Goal: Navigation & Orientation: Find specific page/section

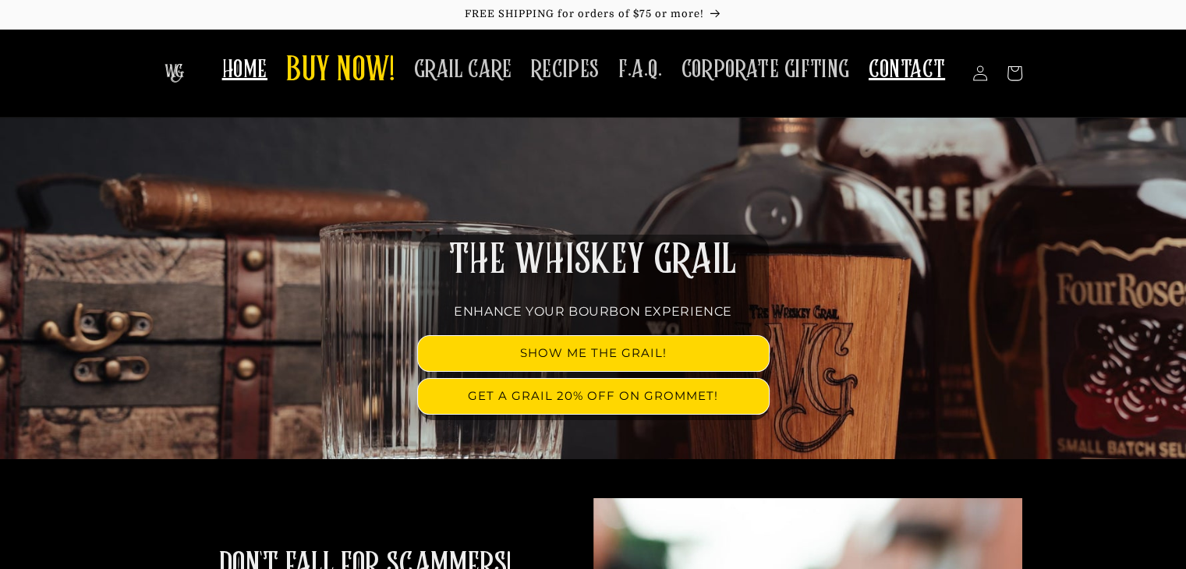
click at [898, 60] on span "CONTACT" at bounding box center [907, 70] width 76 height 30
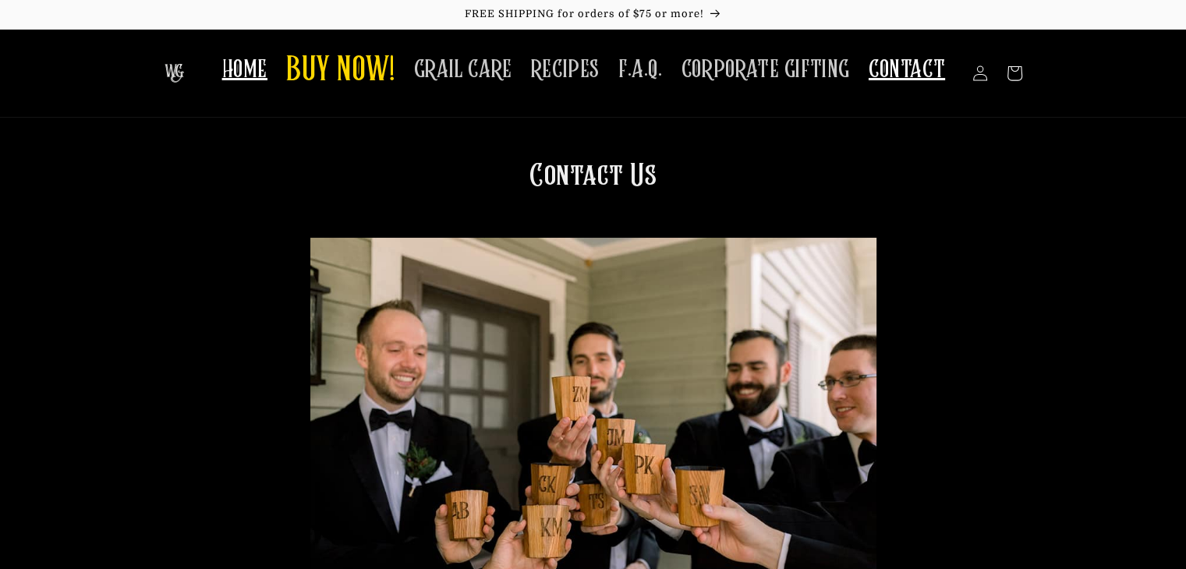
click at [277, 66] on link "HOME" at bounding box center [245, 69] width 64 height 49
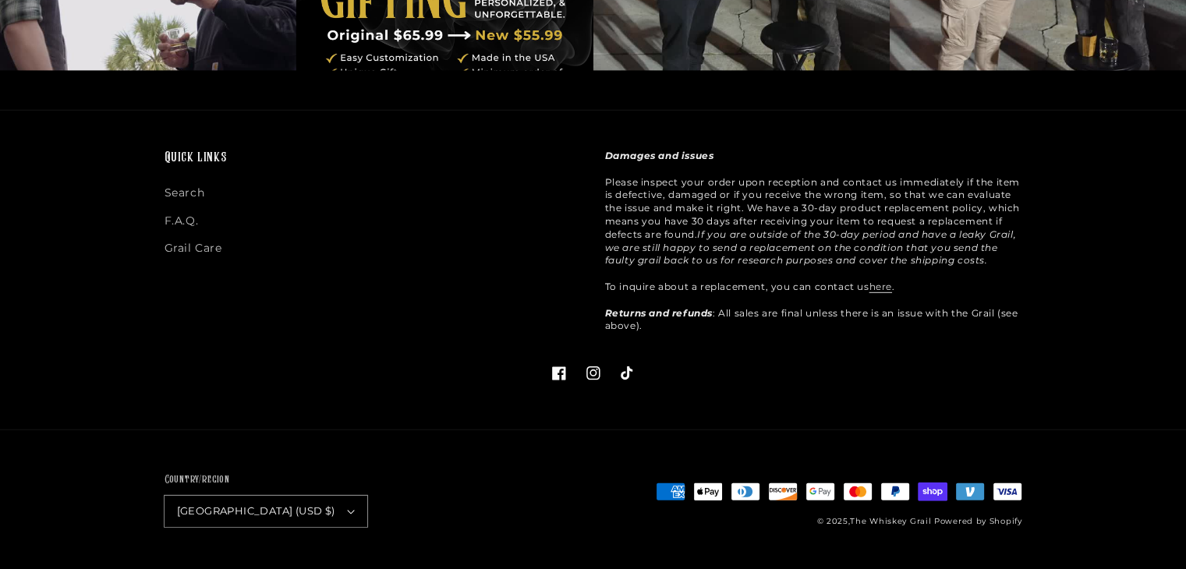
scroll to position [4531, 0]
click at [562, 375] on icon at bounding box center [558, 373] width 15 height 15
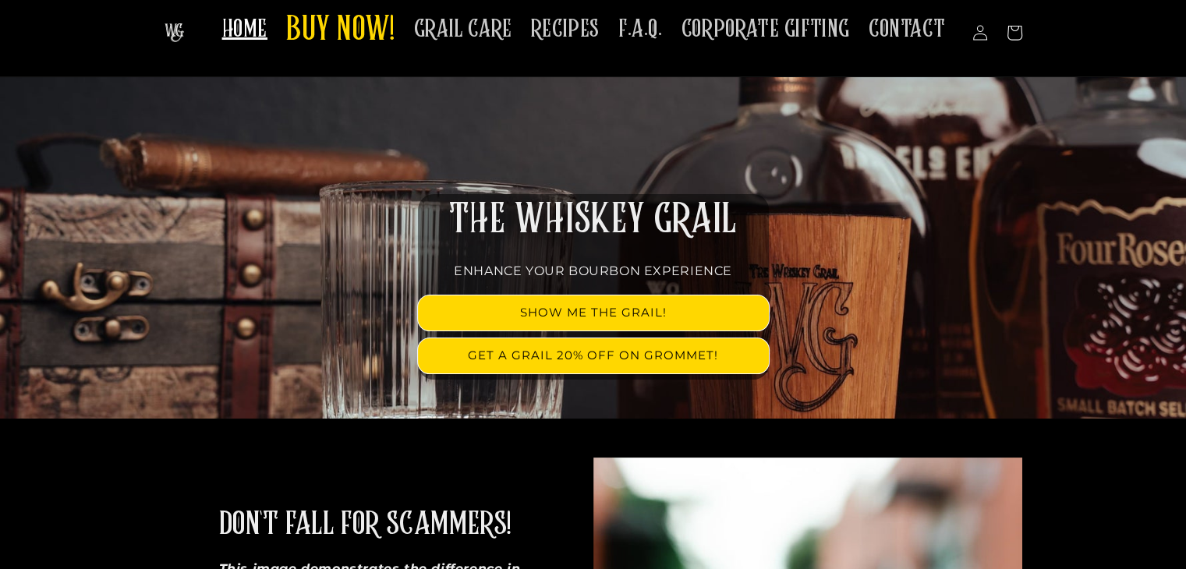
scroll to position [0, 0]
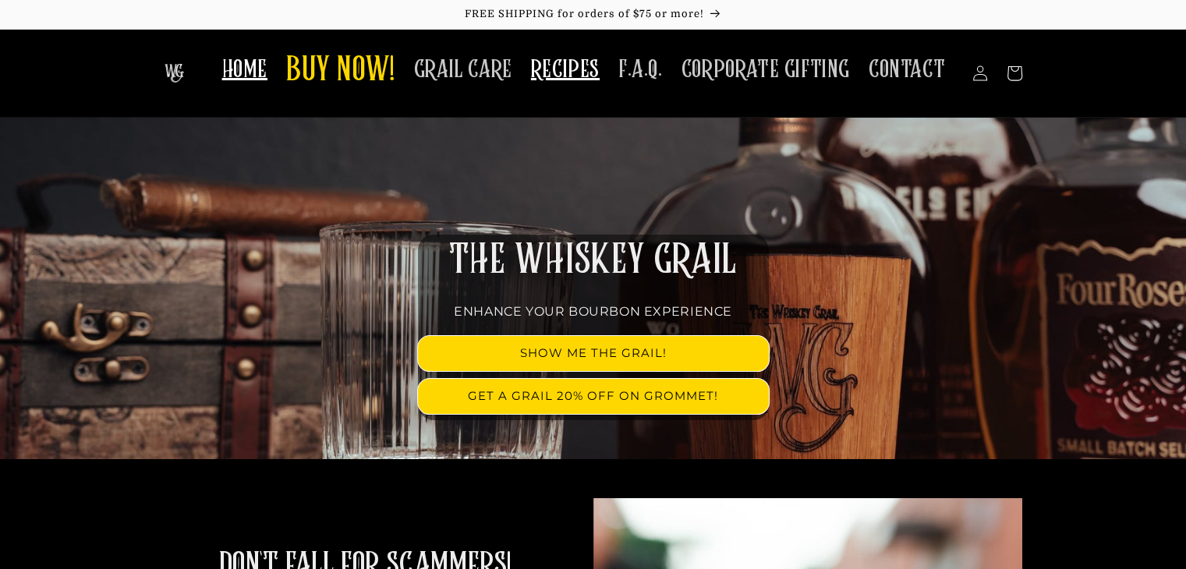
click at [575, 70] on span "RECIPES" at bounding box center [565, 70] width 69 height 30
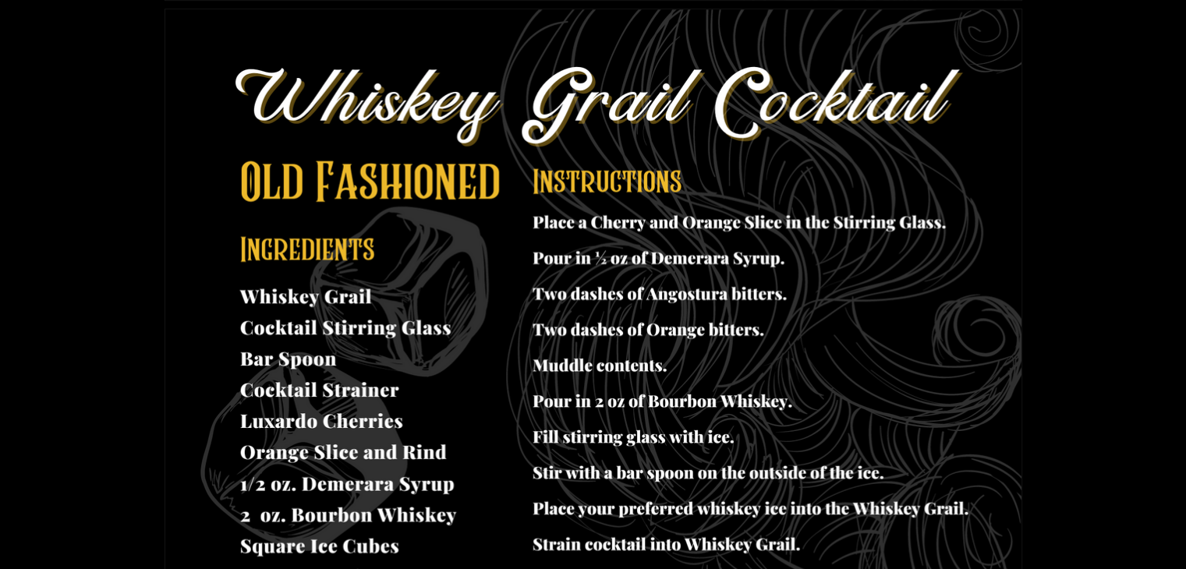
scroll to position [1427, 0]
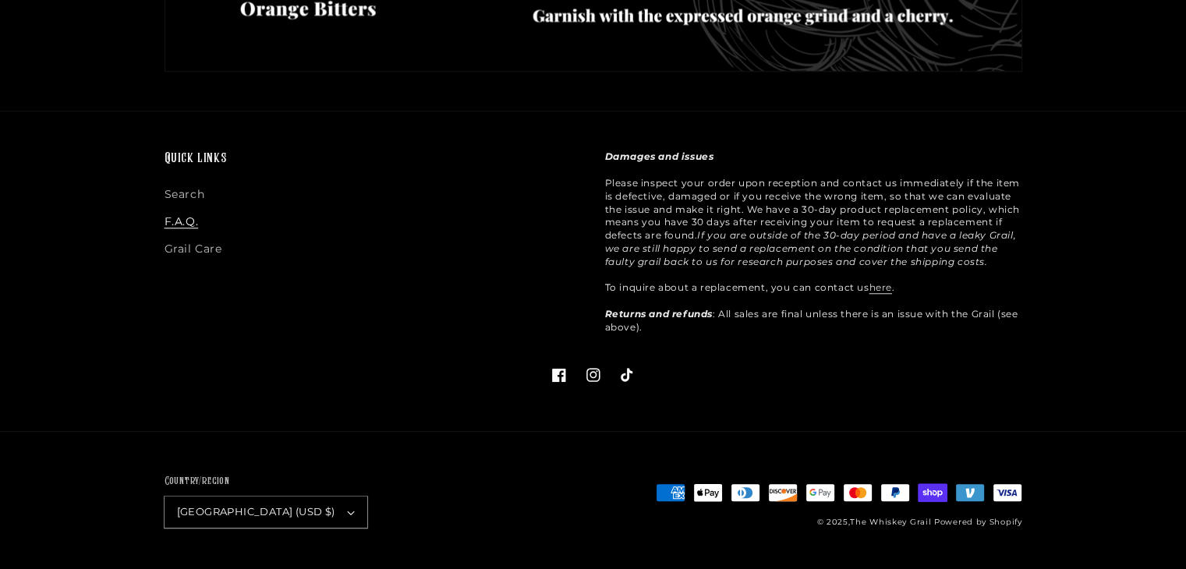
click at [191, 223] on link "F.A.Q." at bounding box center [182, 221] width 34 height 27
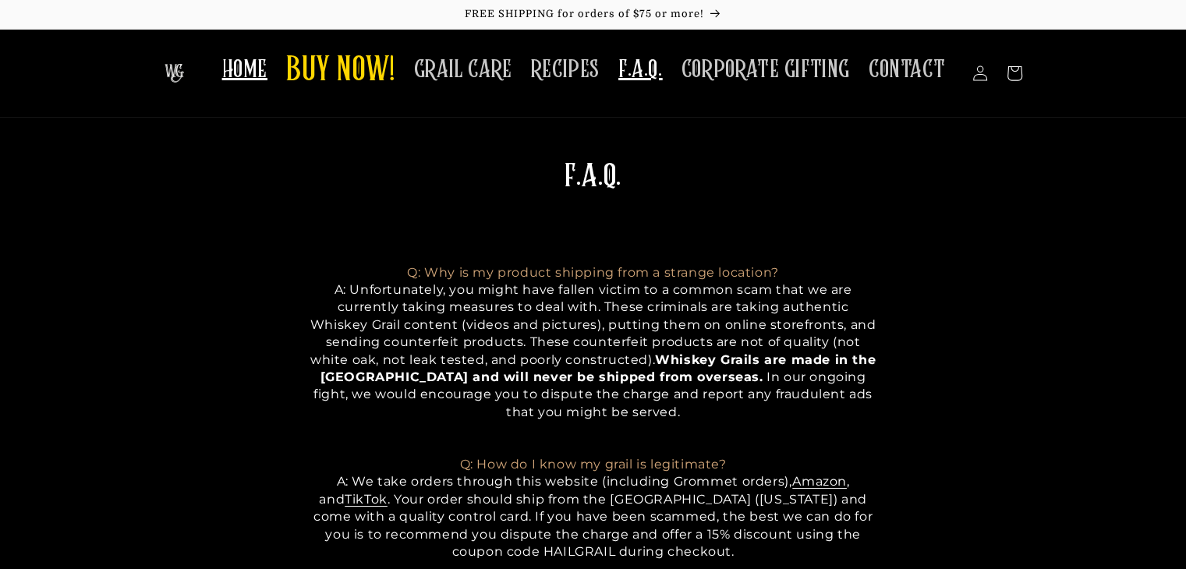
click at [228, 72] on link "HOME" at bounding box center [245, 69] width 64 height 49
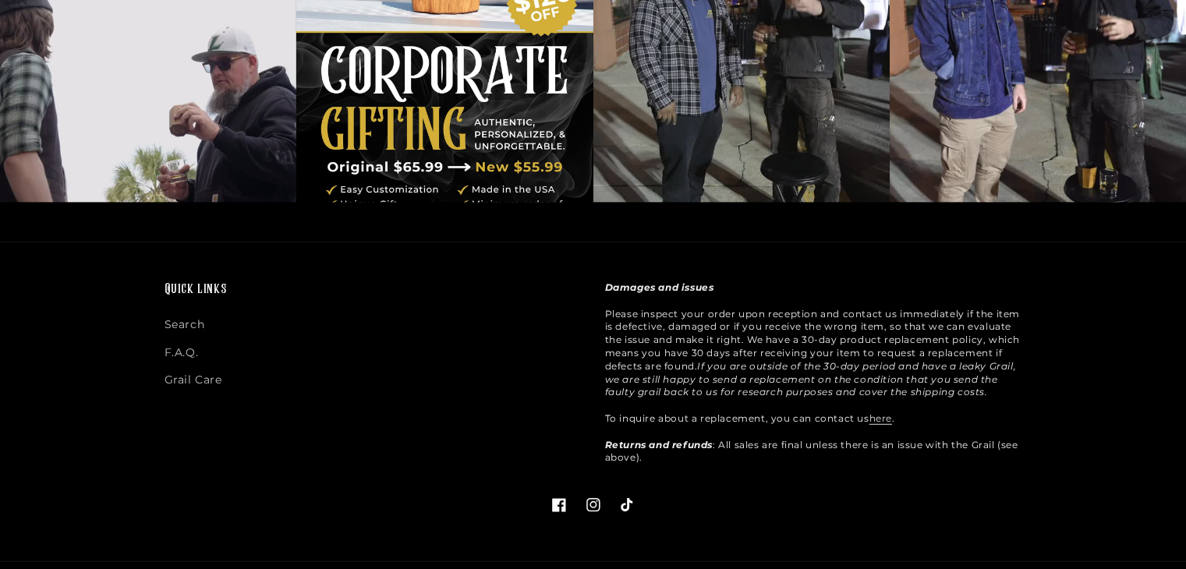
scroll to position [2971, 0]
